Goal: Find specific page/section

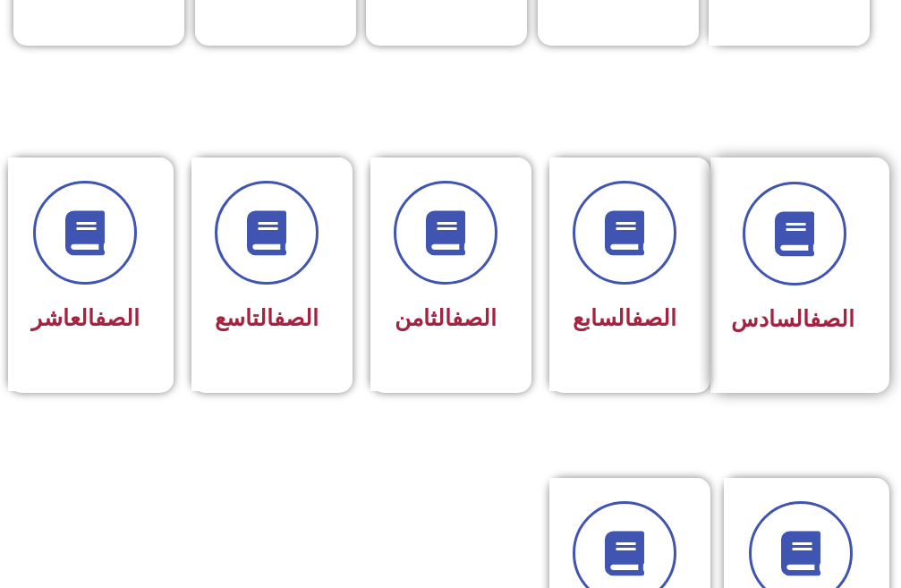
scroll to position [806, 0]
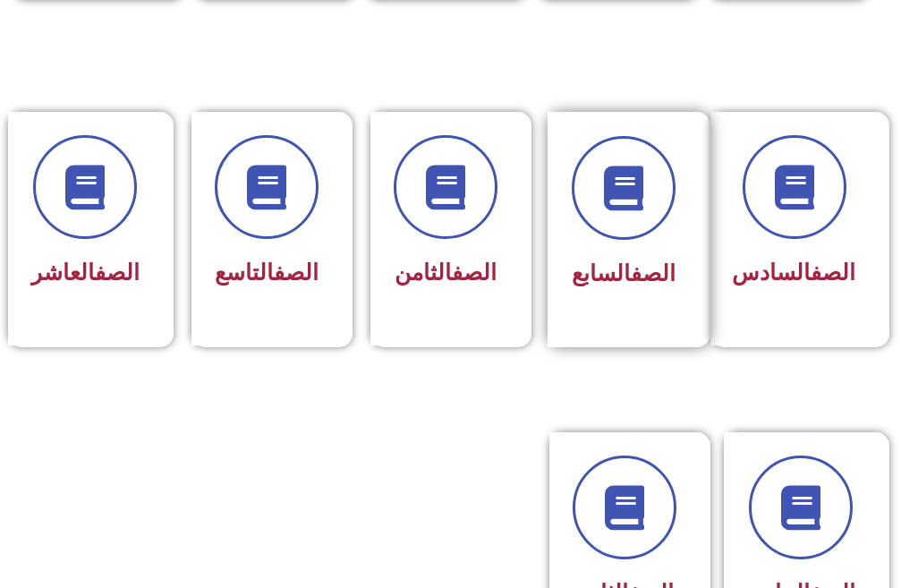
click at [684, 244] on div "الصف السابع" at bounding box center [624, 229] width 152 height 235
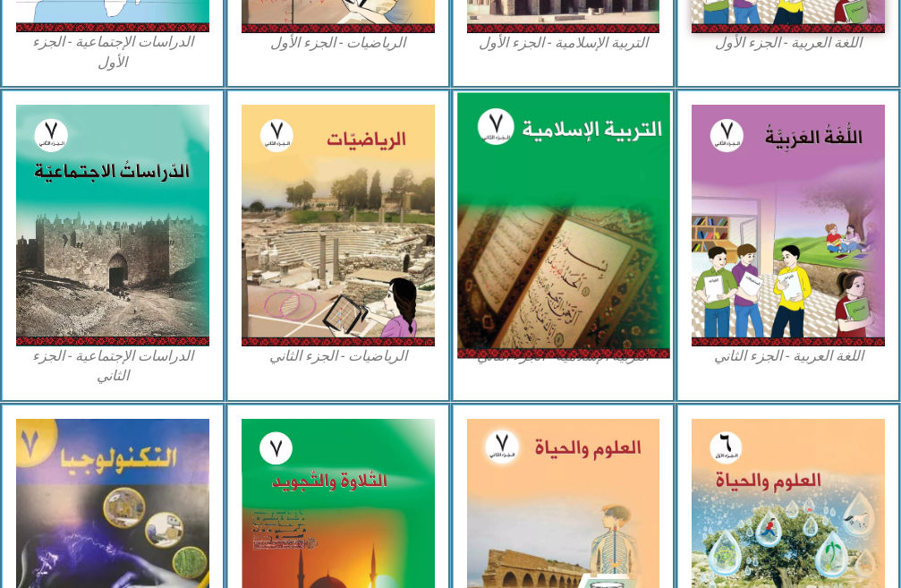
scroll to position [985, 0]
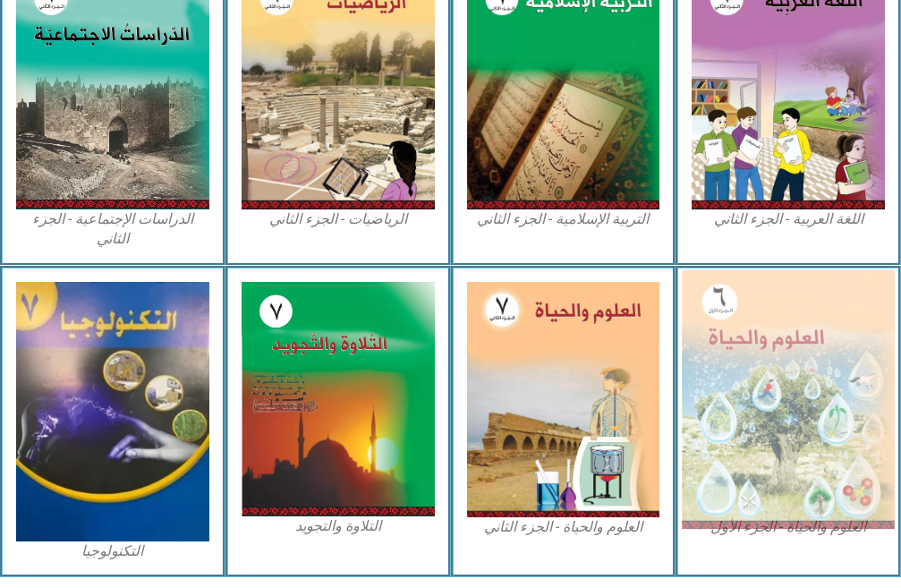
click at [700, 295] on img at bounding box center [788, 400] width 212 height 260
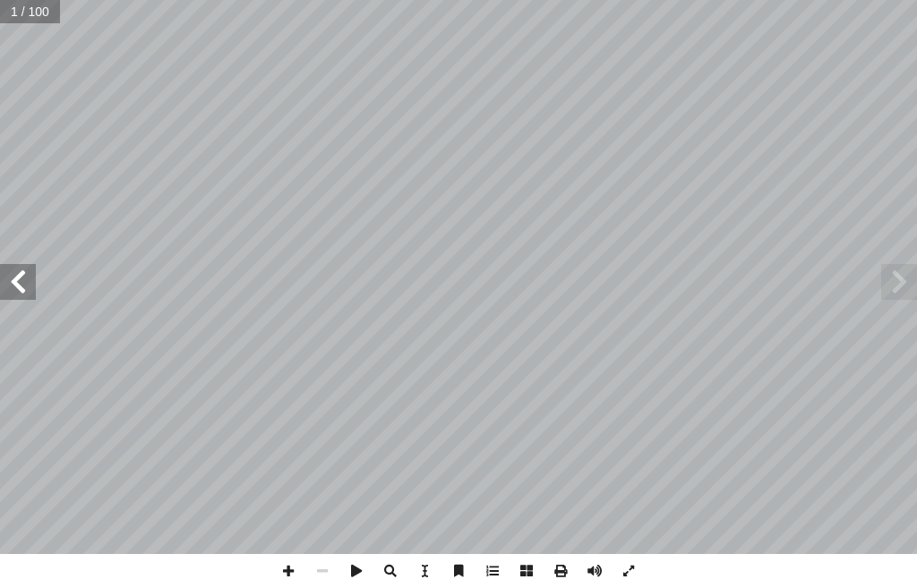
click at [23, 296] on span at bounding box center [18, 282] width 36 height 36
click at [21, 294] on span at bounding box center [18, 282] width 36 height 36
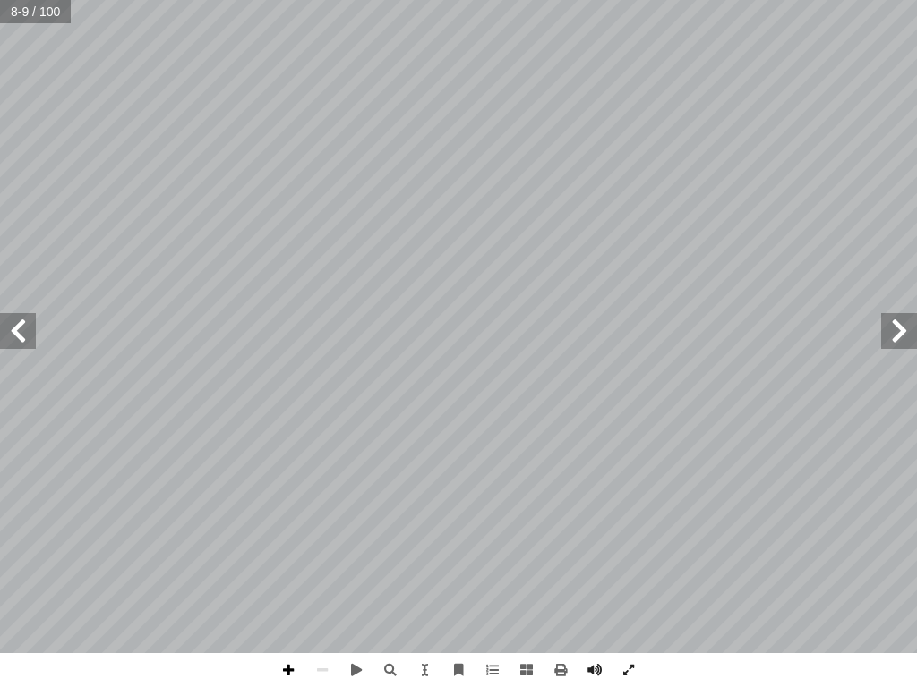
click at [291, 587] on span at bounding box center [288, 670] width 34 height 34
